Goal: Task Accomplishment & Management: Complete application form

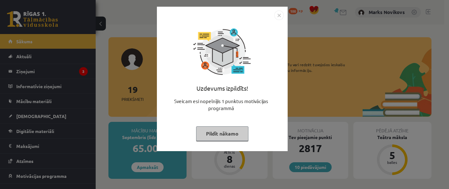
click at [280, 15] on img "Close" at bounding box center [279, 16] width 10 height 10
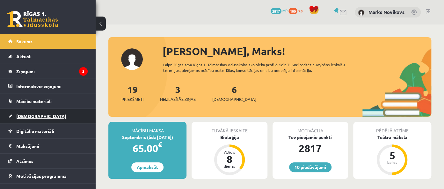
click at [36, 115] on link "[DEMOGRAPHIC_DATA]" at bounding box center [47, 116] width 79 height 15
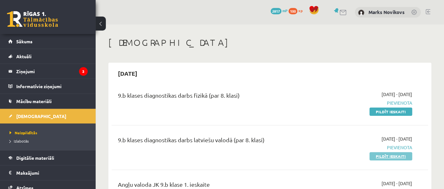
click at [405, 157] on link "Pildīt ieskaiti" at bounding box center [391, 156] width 43 height 8
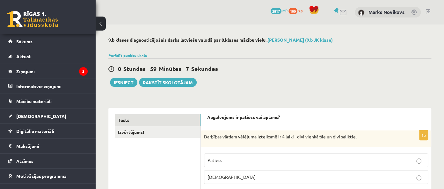
click at [255, 162] on p "Patiess" at bounding box center [316, 160] width 217 height 7
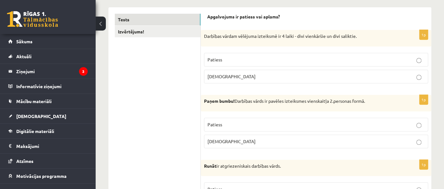
click at [270, 127] on p "Patiess" at bounding box center [316, 125] width 217 height 7
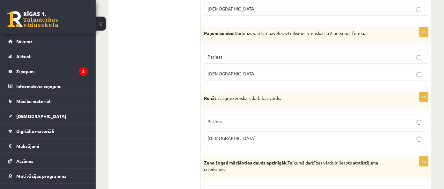
scroll to position [202, 0]
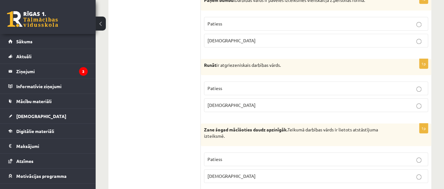
click at [240, 90] on p "Patiess" at bounding box center [316, 88] width 217 height 7
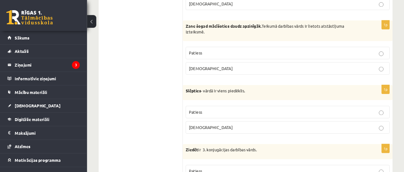
scroll to position [303, 0]
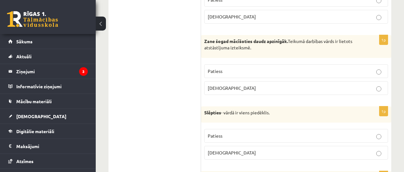
click at [228, 75] on label "Patiess" at bounding box center [296, 71] width 184 height 14
click at [239, 83] on label "Aplams" at bounding box center [296, 88] width 184 height 14
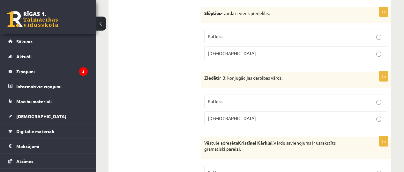
click at [214, 53] on span "Aplams" at bounding box center [232, 53] width 48 height 6
click at [231, 98] on p "Patiess" at bounding box center [296, 101] width 177 height 7
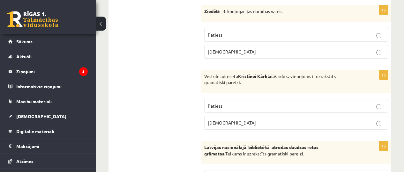
scroll to position [502, 0]
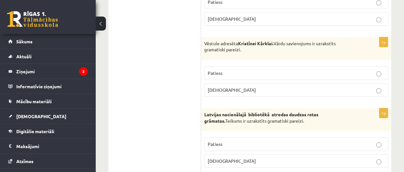
click at [249, 71] on p "Patiess" at bounding box center [296, 73] width 177 height 7
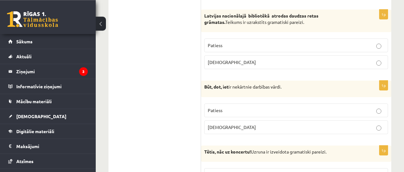
scroll to position [520, 0]
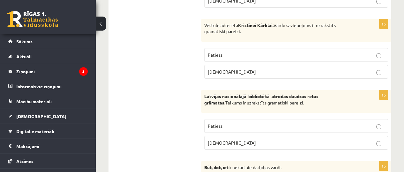
click at [259, 142] on p "Aplams" at bounding box center [296, 143] width 177 height 7
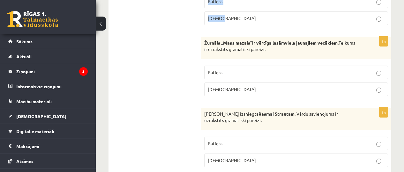
scroll to position [2013, 0]
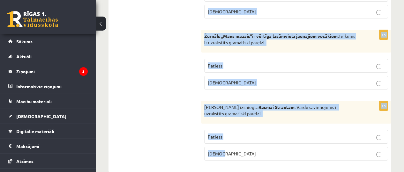
drag, startPoint x: 204, startPoint y: 65, endPoint x: 300, endPoint y: 164, distance: 137.2
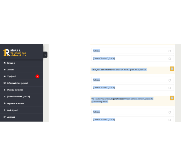
scroll to position [995, 0]
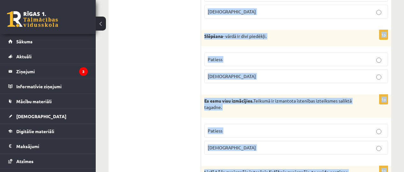
copy form "Būt, dot, iet ir nekārtnie darbības vārdi. Patiess Aplams 1p Tētis, nāc uz konc…"
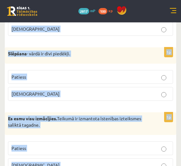
click at [47, 56] on div "Slēpšana - vārdā ir divi piedēkļi." at bounding box center [91, 55] width 172 height 17
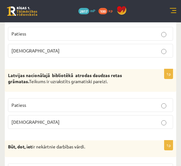
scroll to position [597, 0]
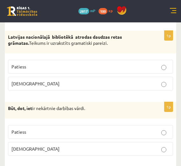
click at [76, 129] on p "Patiess" at bounding box center [90, 131] width 158 height 7
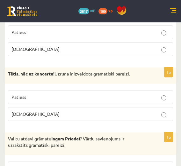
click at [23, 94] on span "Patiess" at bounding box center [18, 97] width 15 height 6
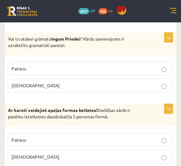
click at [44, 83] on p "Aplams" at bounding box center [90, 85] width 158 height 7
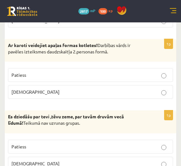
scroll to position [896, 0]
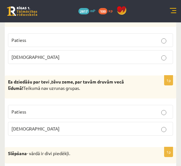
click at [42, 39] on label "Patiess" at bounding box center [90, 40] width 165 height 14
click at [60, 125] on p "Aplams" at bounding box center [90, 128] width 158 height 7
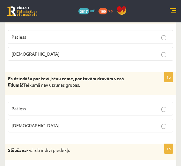
scroll to position [995, 0]
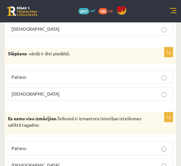
click at [34, 81] on fieldset "Patiess Aplams" at bounding box center [90, 85] width 165 height 36
click at [34, 90] on p "Aplams" at bounding box center [90, 93] width 158 height 7
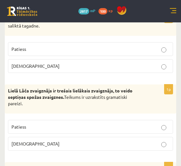
scroll to position [1095, 0]
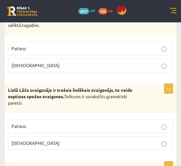
click at [35, 41] on label "Patiess" at bounding box center [90, 48] width 165 height 14
click at [37, 123] on p "Patiess" at bounding box center [90, 126] width 158 height 7
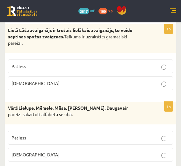
scroll to position [1194, 0]
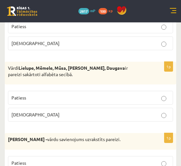
click at [40, 111] on p "Aplams" at bounding box center [90, 114] width 158 height 7
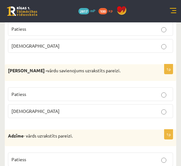
scroll to position [1294, 0]
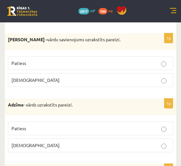
click at [40, 78] on label "Aplams" at bounding box center [90, 80] width 165 height 14
click at [61, 141] on label "Aplams" at bounding box center [90, 145] width 165 height 14
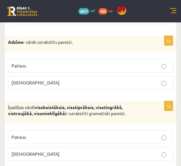
scroll to position [1393, 0]
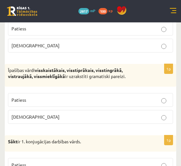
click at [46, 97] on label "Patiess" at bounding box center [90, 100] width 165 height 14
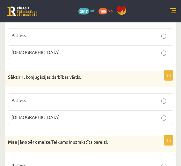
scroll to position [1493, 0]
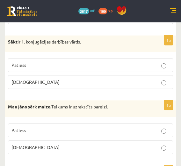
click at [47, 77] on label "Aplams" at bounding box center [90, 82] width 165 height 14
click at [31, 62] on p "Patiess" at bounding box center [90, 65] width 158 height 7
click at [45, 123] on label "Patiess" at bounding box center [90, 130] width 165 height 14
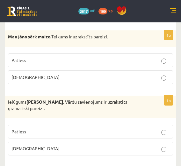
scroll to position [1593, 0]
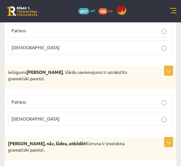
click at [42, 113] on label "Aplams" at bounding box center [90, 119] width 165 height 14
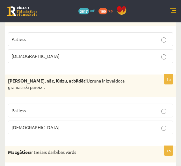
scroll to position [1692, 0]
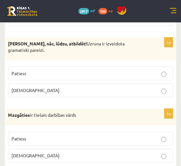
click at [45, 70] on p "Patiess" at bounding box center [90, 73] width 158 height 7
click at [42, 149] on label "Aplams" at bounding box center [90, 155] width 165 height 14
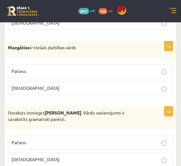
scroll to position [1792, 0]
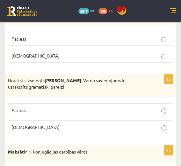
click at [41, 123] on fieldset "Patiess Aplams" at bounding box center [90, 118] width 165 height 36
click at [42, 123] on p "Aplams" at bounding box center [90, 126] width 158 height 7
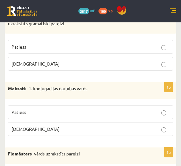
scroll to position [1891, 0]
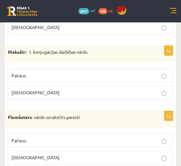
click at [40, 89] on p "Aplams" at bounding box center [90, 92] width 158 height 7
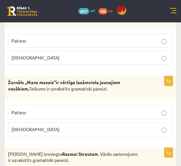
click at [35, 37] on p "Patiess" at bounding box center [90, 40] width 158 height 7
click at [22, 105] on label "Patiess" at bounding box center [90, 112] width 165 height 14
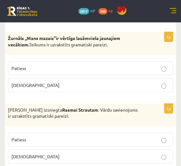
scroll to position [2035, 0]
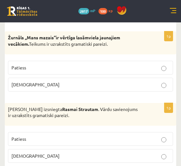
click at [41, 135] on p "Patiess" at bounding box center [90, 138] width 158 height 7
click at [44, 152] on p "Aplams" at bounding box center [90, 155] width 158 height 7
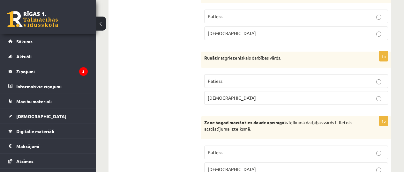
scroll to position [0, 0]
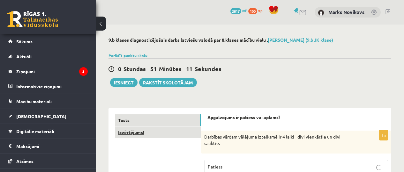
click at [159, 132] on link "Izvērtējums!" at bounding box center [158, 133] width 86 height 12
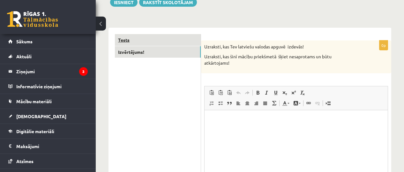
click at [150, 39] on link "Tests" at bounding box center [158, 40] width 86 height 12
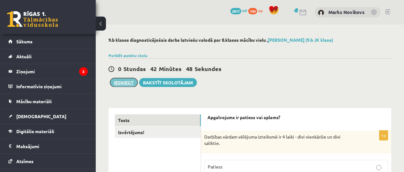
click at [117, 79] on button "Iesniegt" at bounding box center [123, 82] width 27 height 9
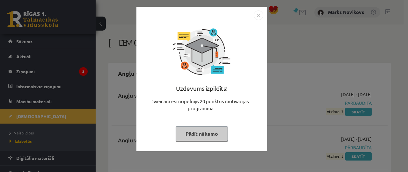
click at [258, 16] on img "Close" at bounding box center [259, 16] width 10 height 10
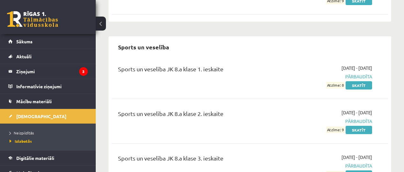
scroll to position [4734, 0]
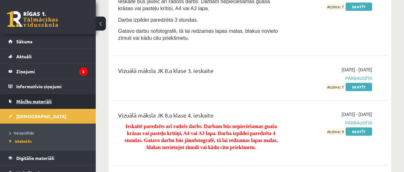
click at [30, 102] on span "Mācību materiāli" at bounding box center [33, 102] width 35 height 6
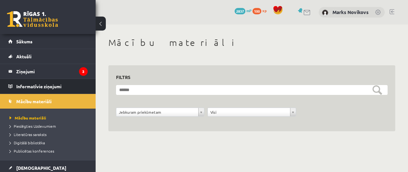
click at [33, 79] on li "Informatīvie ziņojumi 0" at bounding box center [48, 86] width 96 height 15
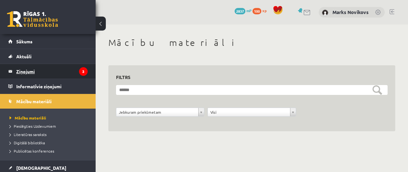
click at [32, 74] on legend "Ziņojumi 3" at bounding box center [51, 71] width 71 height 15
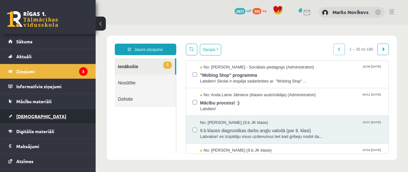
click at [27, 115] on span "[DEMOGRAPHIC_DATA]" at bounding box center [41, 117] width 50 height 6
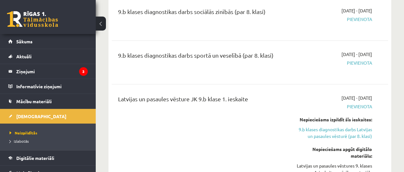
scroll to position [697, 0]
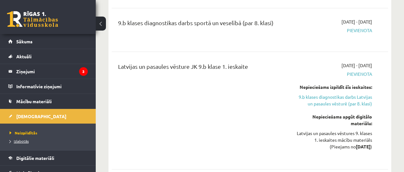
click at [21, 139] on span "Izlabotās" at bounding box center [19, 141] width 19 height 5
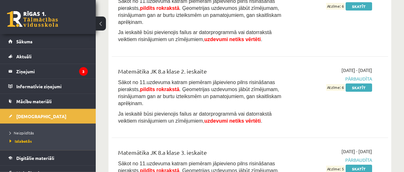
scroll to position [3583, 0]
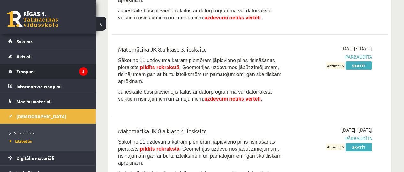
click at [29, 75] on legend "Ziņojumi 3" at bounding box center [51, 71] width 71 height 15
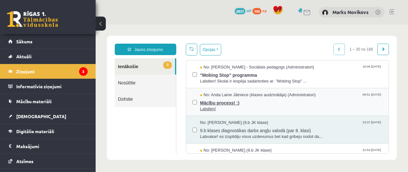
click at [223, 104] on span "Mācību process! :)" at bounding box center [291, 102] width 182 height 8
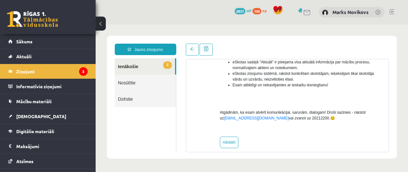
scroll to position [205, 0]
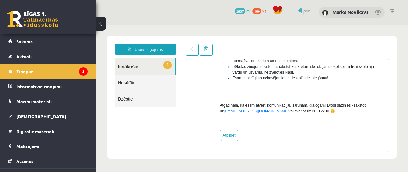
click at [126, 74] on link "2 Ienākošie" at bounding box center [145, 66] width 60 height 16
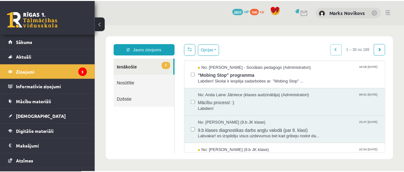
scroll to position [0, 0]
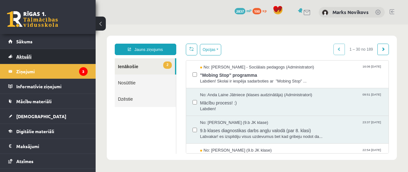
click at [27, 58] on span "Aktuāli" at bounding box center [23, 57] width 15 height 6
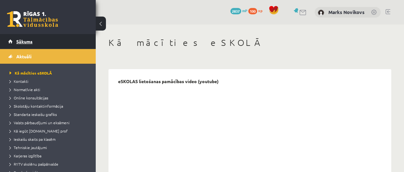
click at [25, 45] on link "Sākums" at bounding box center [47, 41] width 79 height 15
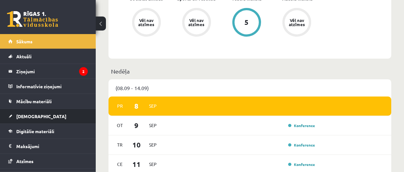
scroll to position [398, 0]
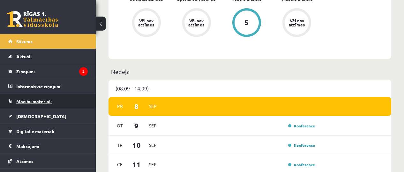
click at [26, 100] on span "Mācību materiāli" at bounding box center [33, 102] width 35 height 6
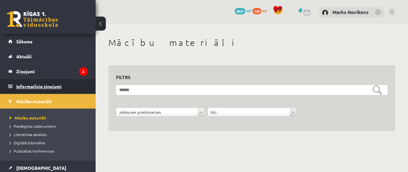
click at [25, 81] on legend "Informatīvie ziņojumi 0" at bounding box center [51, 86] width 71 height 15
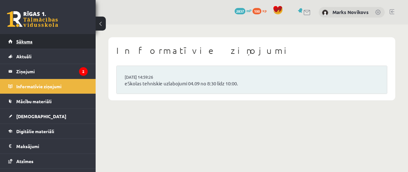
click at [16, 38] on link "Sākums" at bounding box center [47, 41] width 79 height 15
